Goal: Information Seeking & Learning: Find specific fact

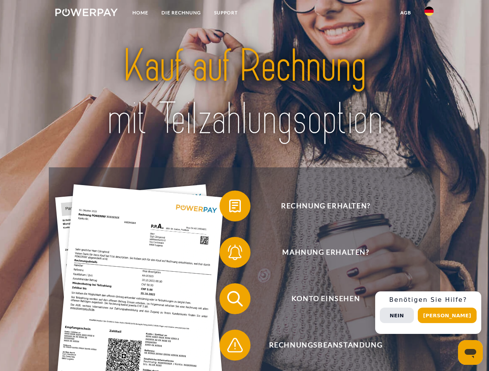
click at [86, 14] on img at bounding box center [86, 13] width 62 height 8
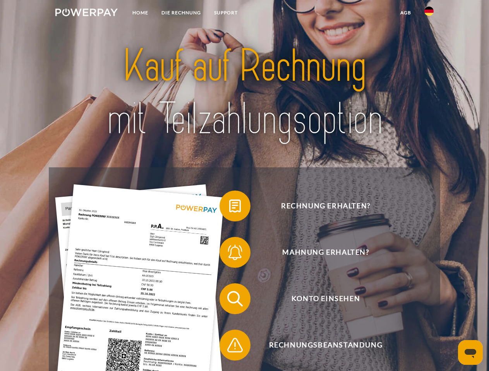
click at [429, 14] on img at bounding box center [428, 11] width 9 height 9
click at [405, 13] on link "agb" at bounding box center [405, 13] width 24 height 14
click at [229, 208] on span at bounding box center [223, 206] width 39 height 39
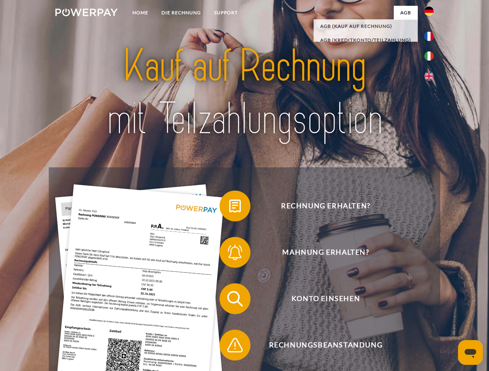
click at [229, 254] on span at bounding box center [223, 252] width 39 height 39
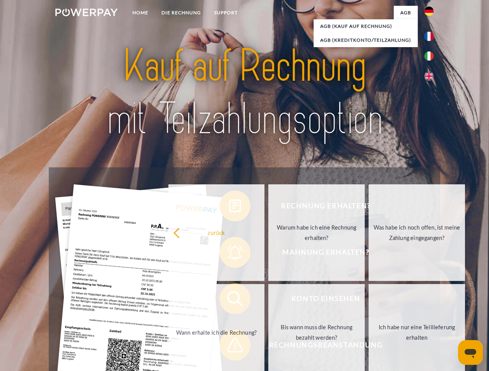
click at [268, 301] on link "Bis wann muss die Rechnung bezahlt werden?" at bounding box center [316, 332] width 96 height 97
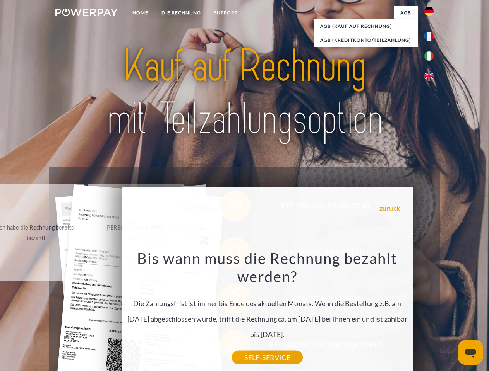
click at [431, 313] on div "Rechnung erhalten? Mahnung erhalten? Konto einsehen" at bounding box center [244, 322] width 391 height 309
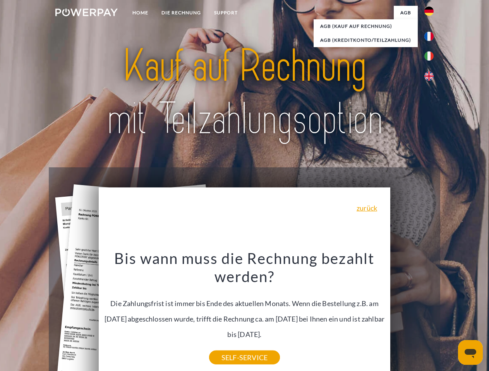
click at [412, 315] on span "Konto einsehen" at bounding box center [326, 299] width 190 height 31
click at [450, 316] on header "Home DIE RECHNUNG SUPPORT" at bounding box center [244, 267] width 489 height 534
